Goal: Register for event/course

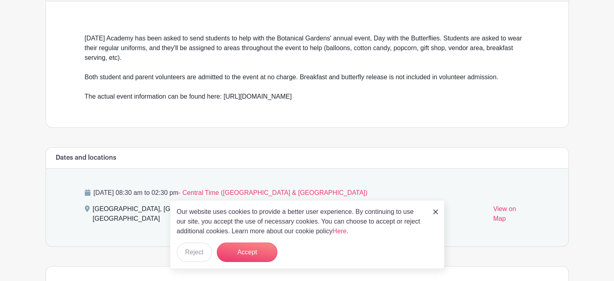
scroll to position [242, 0]
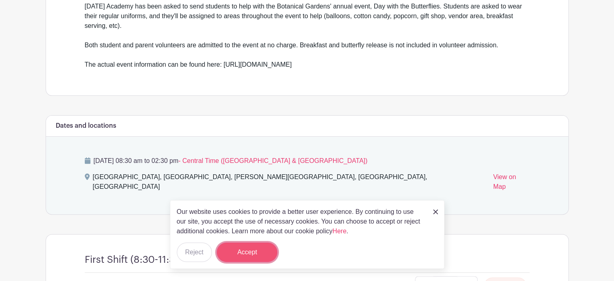
click at [241, 255] on button "Accept" at bounding box center [247, 251] width 61 height 19
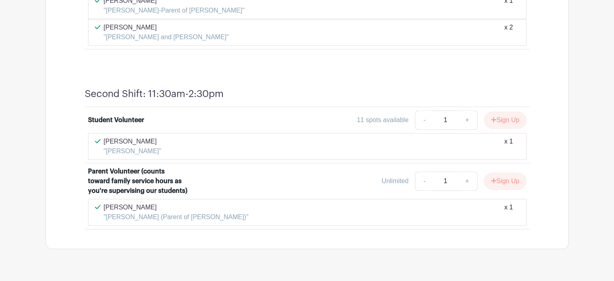
scroll to position [646, 0]
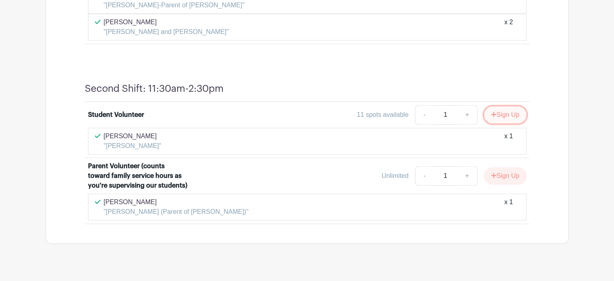
click at [496, 106] on button "Sign Up" at bounding box center [505, 114] width 42 height 17
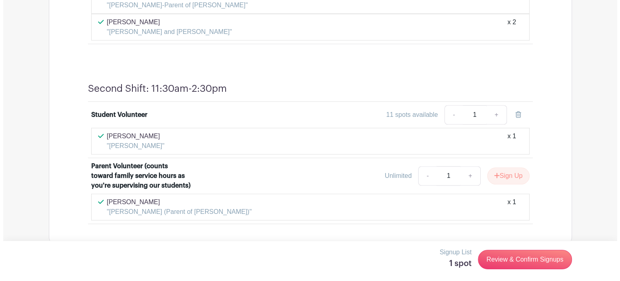
scroll to position [647, 0]
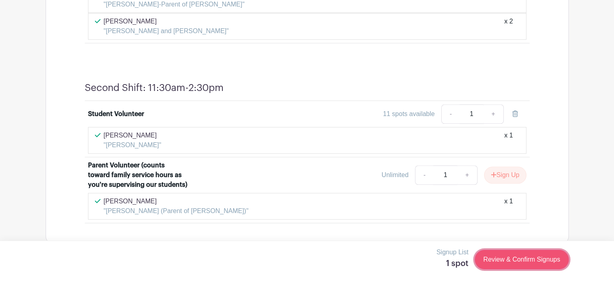
click at [524, 259] on link "Review & Confirm Signups" at bounding box center [522, 258] width 94 height 19
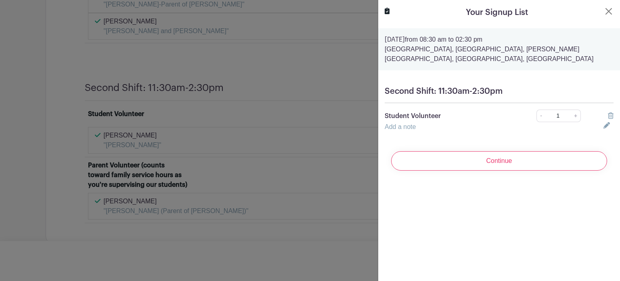
click at [407, 129] on link "Add a note" at bounding box center [400, 126] width 31 height 7
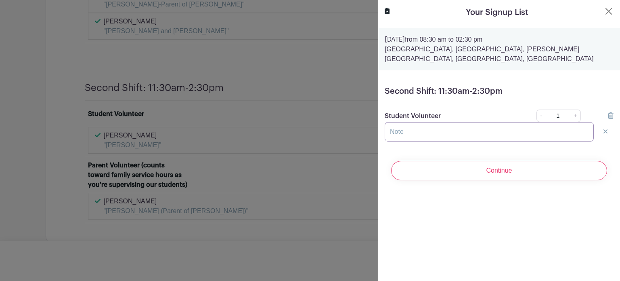
click at [407, 129] on input "text" at bounding box center [489, 131] width 209 height 19
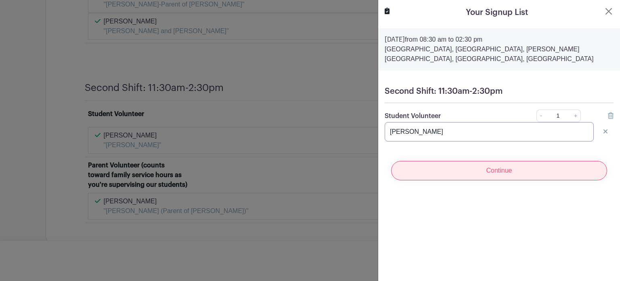
type input "[PERSON_NAME]"
click at [500, 176] on input "Continue" at bounding box center [499, 170] width 216 height 19
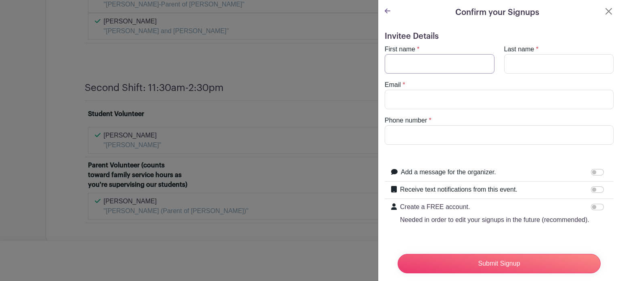
click at [446, 69] on input "First name" at bounding box center [440, 63] width 110 height 19
type input "Bin"
type input "Shao"
type input "[EMAIL_ADDRESS][DOMAIN_NAME]"
drag, startPoint x: 442, startPoint y: 129, endPoint x: 305, endPoint y: 145, distance: 137.4
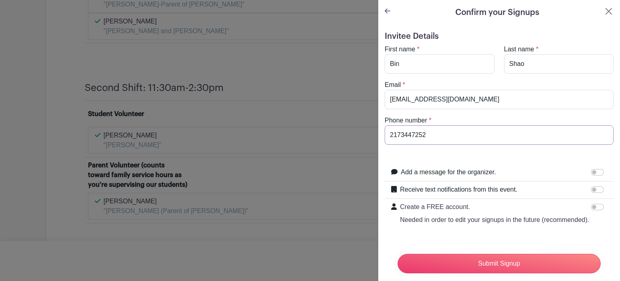
click at [305, 262] on div "Signup List 1 spot Review & Confirm Signups Confirm your Signups Invitee Detail…" at bounding box center [307, 262] width 523 height 0
type input "2177669855"
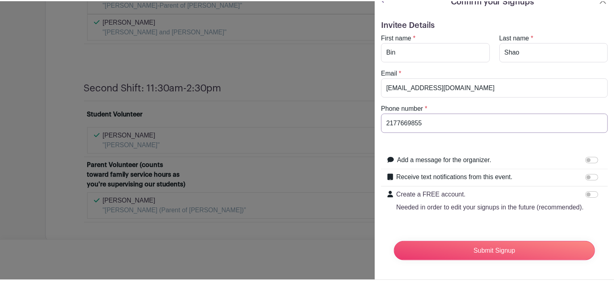
scroll to position [27, 0]
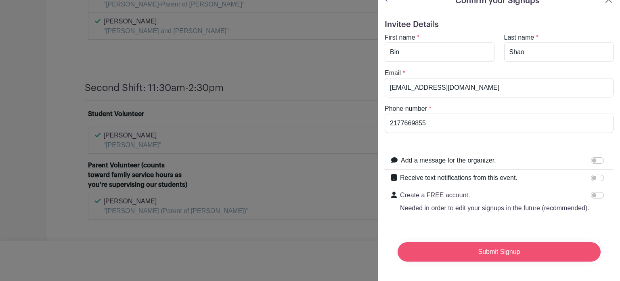
click at [499, 245] on input "Submit Signup" at bounding box center [499, 251] width 203 height 19
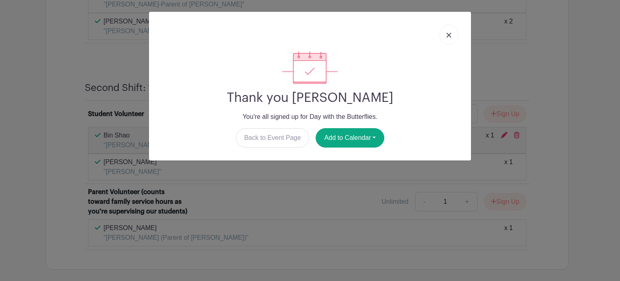
click at [446, 35] on img at bounding box center [448, 35] width 5 height 5
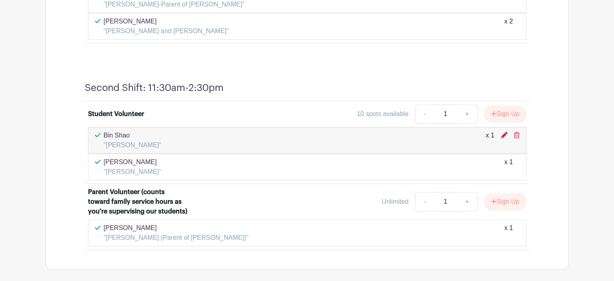
click at [505, 132] on icon at bounding box center [504, 135] width 6 height 6
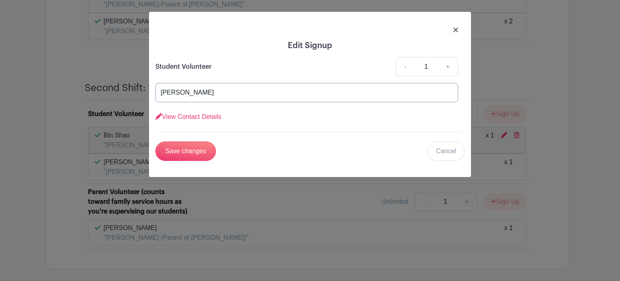
click at [228, 93] on input "[PERSON_NAME]" at bounding box center [306, 92] width 303 height 19
click at [208, 115] on link "View Contact Details" at bounding box center [188, 116] width 66 height 7
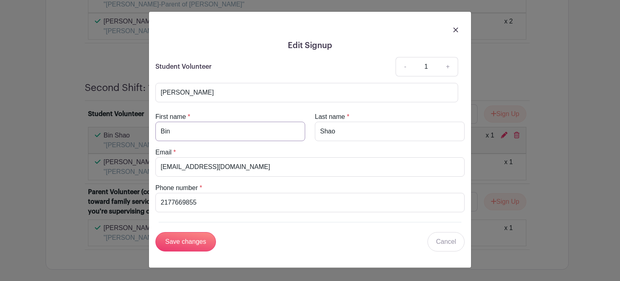
drag, startPoint x: 199, startPoint y: 128, endPoint x: 117, endPoint y: 135, distance: 82.3
click at [117, 135] on div "Edit Signup Student Volunteer - 1 + [PERSON_NAME] View Contact Details First na…" at bounding box center [310, 140] width 620 height 281
type input "[PERSON_NAME]"
drag, startPoint x: 341, startPoint y: 133, endPoint x: 289, endPoint y: 132, distance: 51.7
click at [289, 132] on div "First name * [PERSON_NAME] Last name * Shao" at bounding box center [310, 126] width 319 height 29
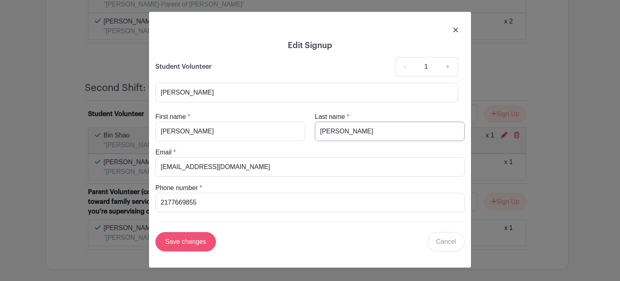
type input "[PERSON_NAME]"
click at [191, 241] on input "Save changes" at bounding box center [185, 241] width 61 height 19
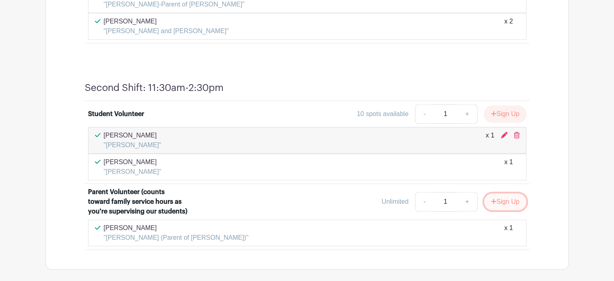
click at [510, 194] on button "Sign Up" at bounding box center [505, 201] width 42 height 17
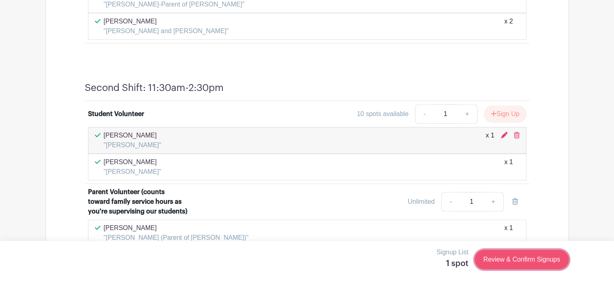
click at [514, 258] on link "Review & Confirm Signups" at bounding box center [522, 258] width 94 height 19
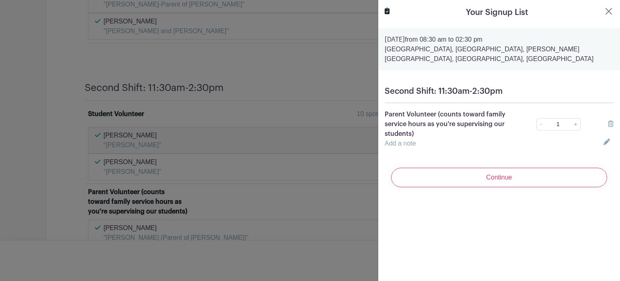
click at [404, 146] on link "Add a note" at bounding box center [400, 143] width 31 height 7
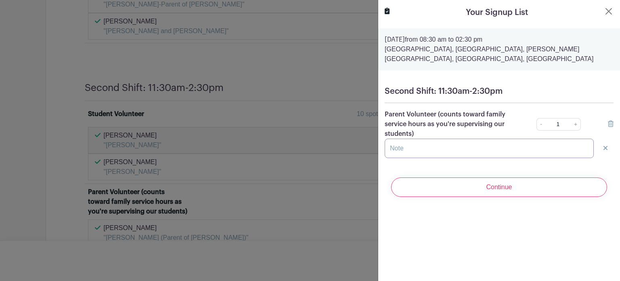
click at [404, 146] on input "text" at bounding box center [489, 147] width 209 height 19
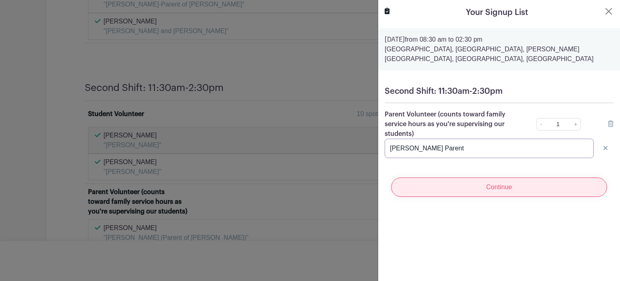
type input "[PERSON_NAME] Parent"
click at [523, 189] on input "Continue" at bounding box center [499, 186] width 216 height 19
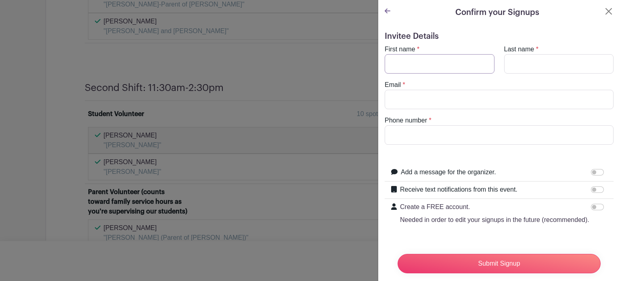
click at [423, 68] on input "First name" at bounding box center [440, 63] width 110 height 19
type input "Bin"
type input "Shao"
type input "[EMAIL_ADDRESS][DOMAIN_NAME]"
drag, startPoint x: 437, startPoint y: 136, endPoint x: 356, endPoint y: 140, distance: 80.5
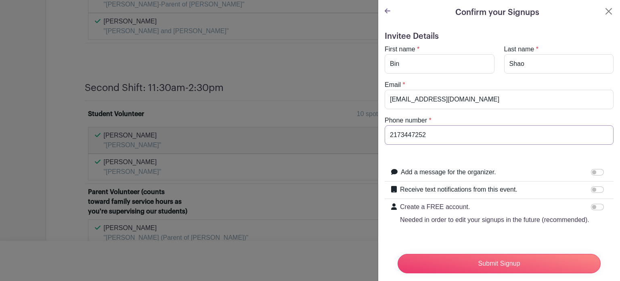
type input "2177669855"
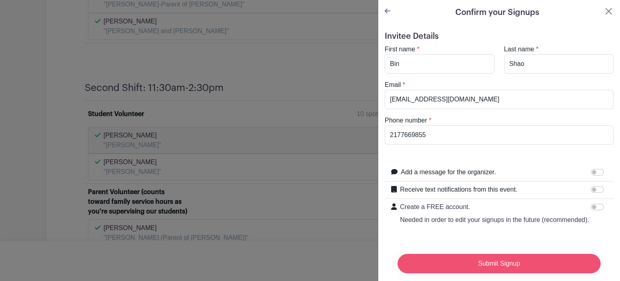
click at [490, 261] on input "Submit Signup" at bounding box center [499, 263] width 203 height 19
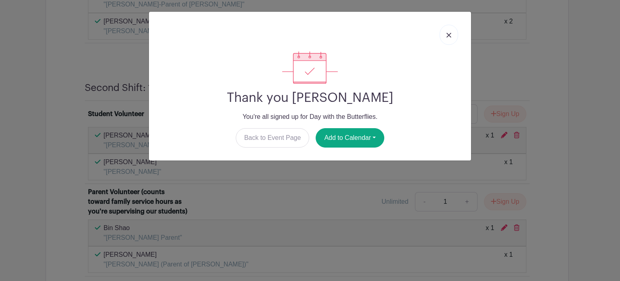
click at [445, 35] on link at bounding box center [449, 35] width 19 height 20
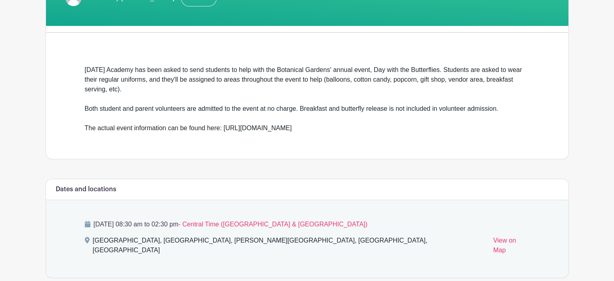
scroll to position [162, 0]
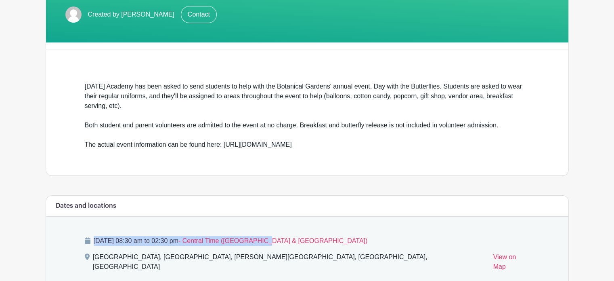
drag, startPoint x: 370, startPoint y: 243, endPoint x: 74, endPoint y: 236, distance: 296.4
click at [74, 236] on div "[DATE] 08:30 am to 02:30 pm - Central Time ([GEOGRAPHIC_DATA] & [GEOGRAPHIC_DAT…" at bounding box center [307, 255] width 484 height 78
click at [200, 244] on p "[DATE] 08:30 am to 02:30 pm - Central Time ([GEOGRAPHIC_DATA] & [GEOGRAPHIC_DAT…" at bounding box center [307, 241] width 445 height 10
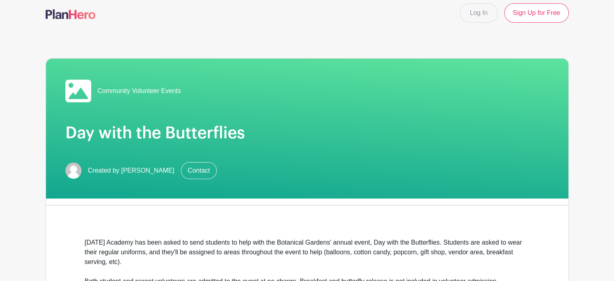
scroll to position [0, 0]
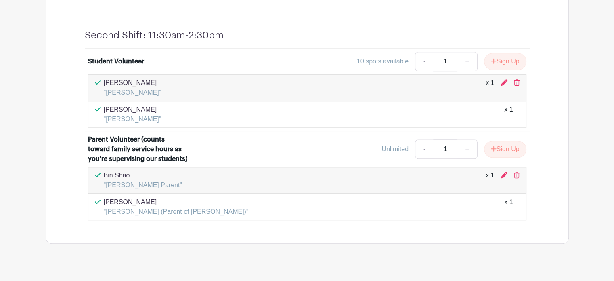
scroll to position [700, 0]
